Goal: Information Seeking & Learning: Learn about a topic

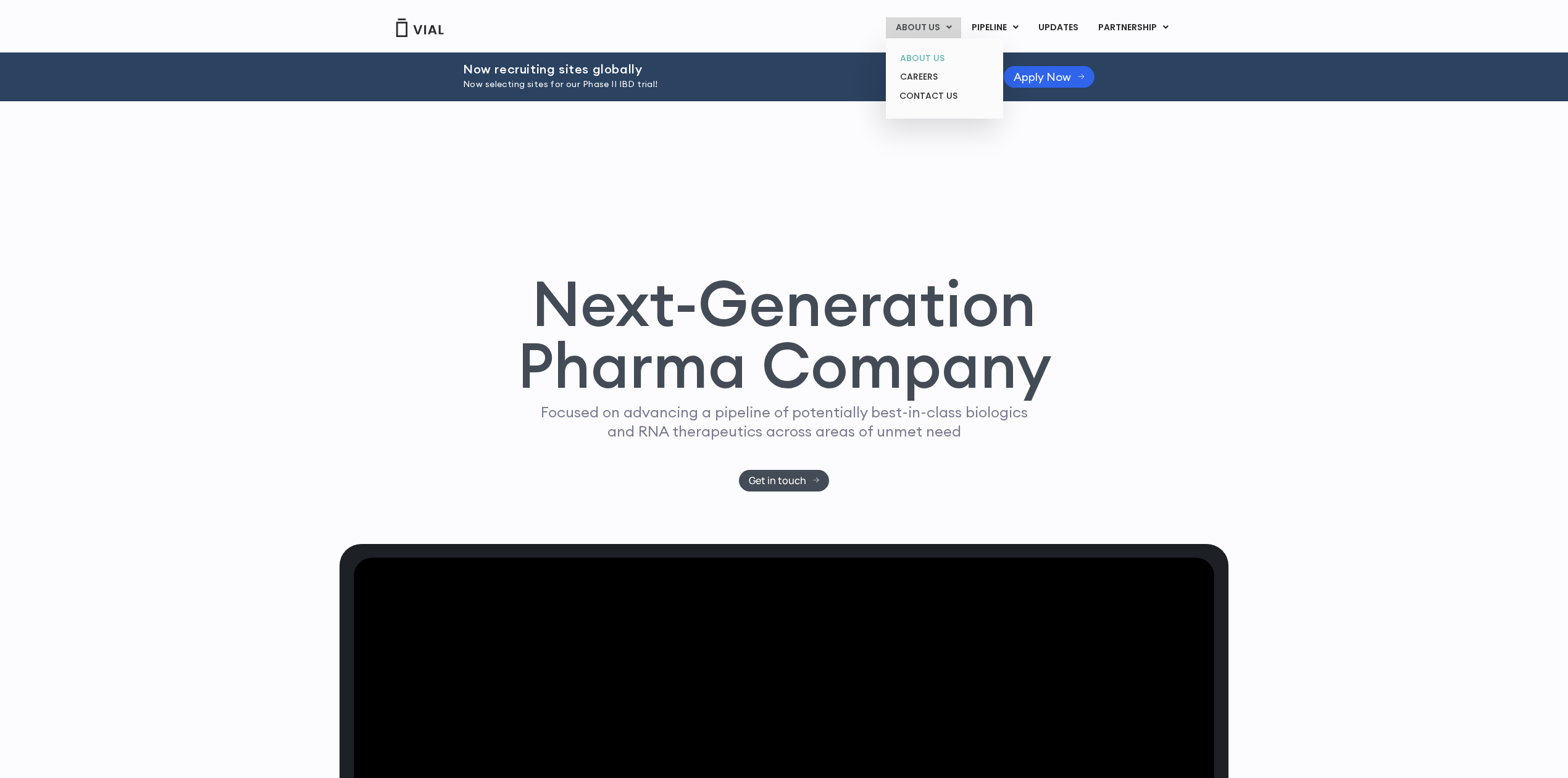
click at [917, 54] on link "ABOUT US" at bounding box center [944, 58] width 108 height 19
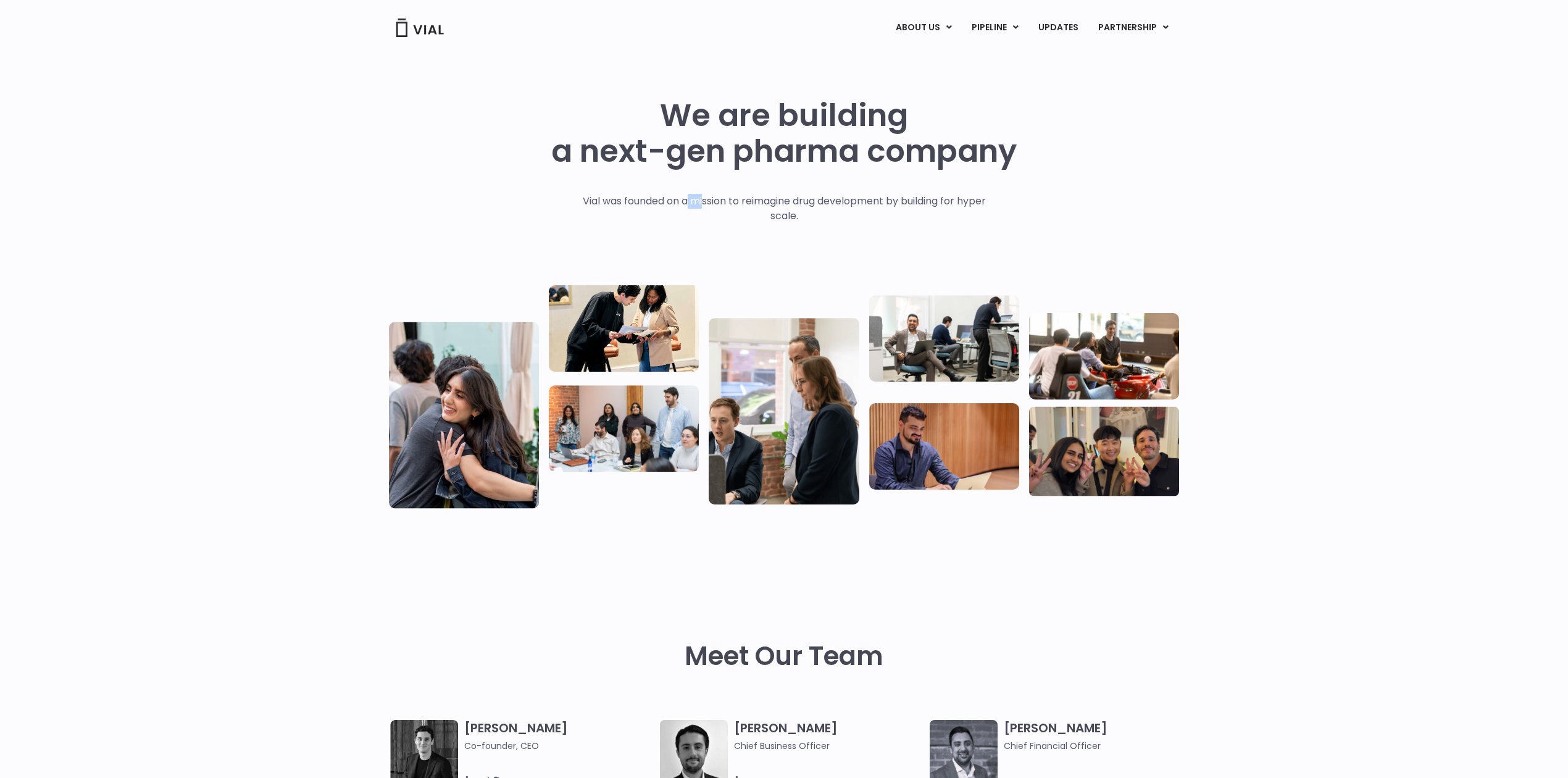
drag, startPoint x: 702, startPoint y: 203, endPoint x: 684, endPoint y: 203, distance: 18.0
click at [684, 203] on p "Vial was founded on a mission to reimagine drug development by building for hyp…" at bounding box center [784, 209] width 429 height 30
click at [684, 204] on p "Vial was founded on a mission to reimagine drug development by building for hyp…" at bounding box center [784, 209] width 429 height 30
click at [415, 25] on img at bounding box center [420, 28] width 49 height 19
